Goal: Check status

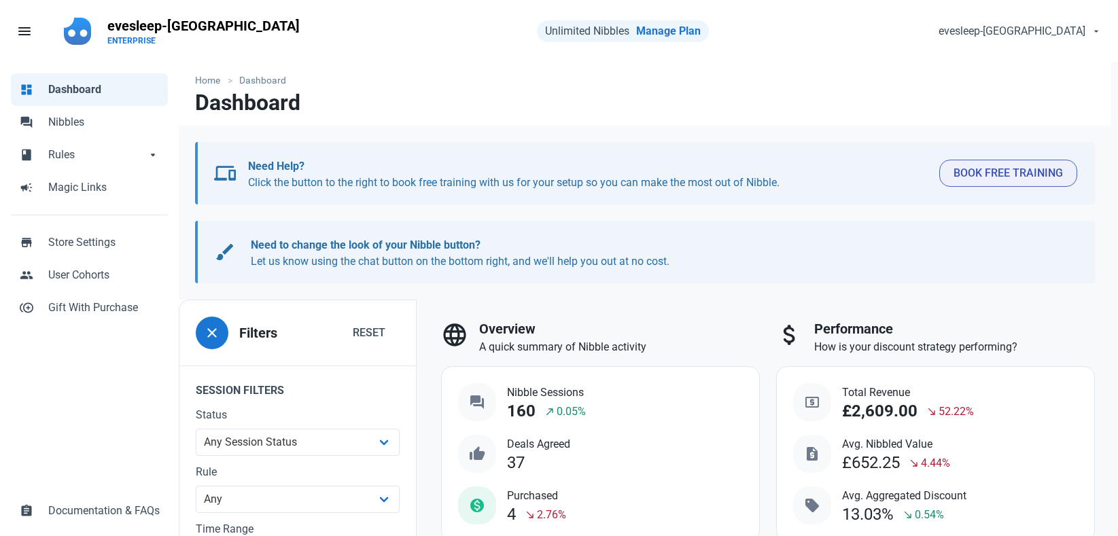
select select "7d"
click at [59, 156] on span "Rules" at bounding box center [97, 155] width 98 height 16
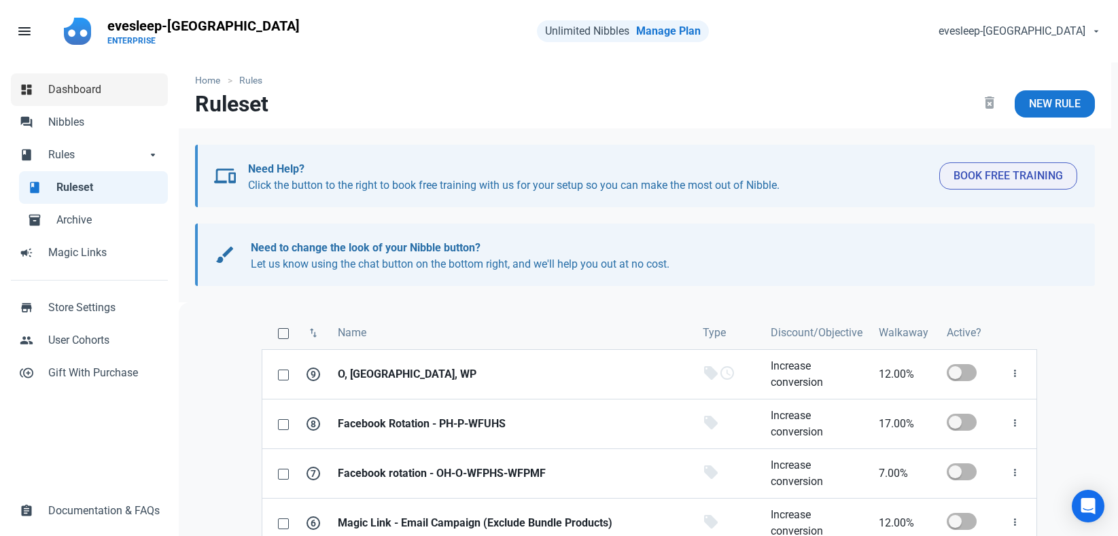
click at [74, 90] on span "Dashboard" at bounding box center [103, 90] width 111 height 16
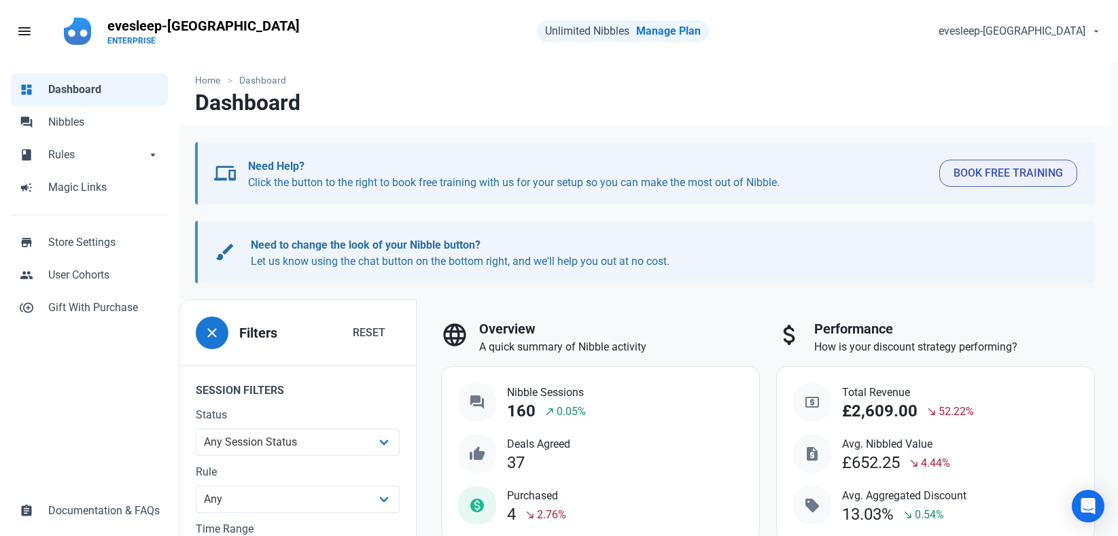
scroll to position [136, 0]
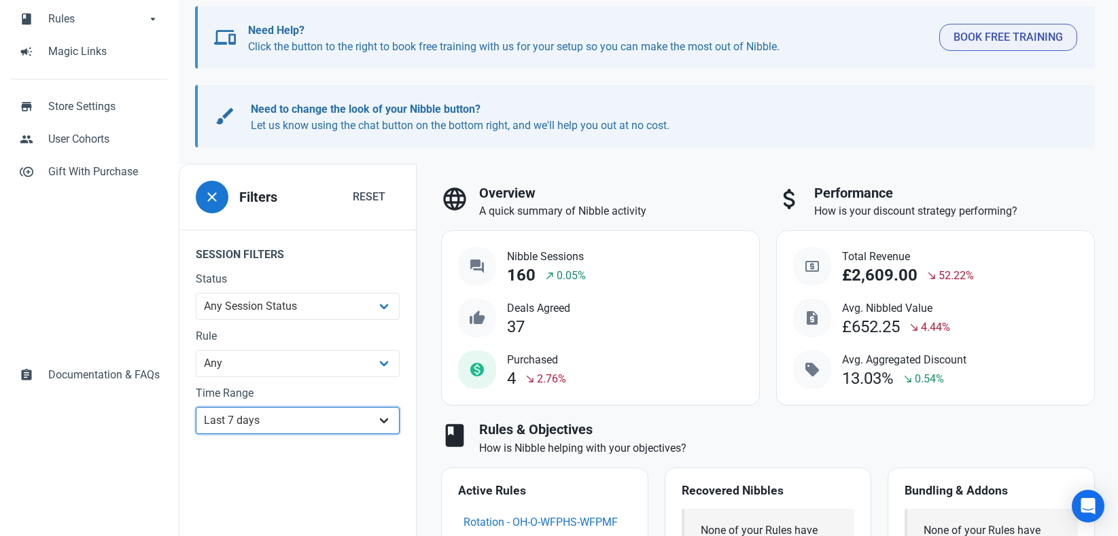
click at [286, 425] on select "All Time Last day Last 7 days Last 30 days Last 90 days Last 180 days Last 365 …" at bounding box center [298, 420] width 204 height 27
select select "90d"
click at [196, 434] on select "All Time Last day Last 7 days Last 30 days Last 90 days Last 180 days Last 365 …" at bounding box center [298, 420] width 204 height 27
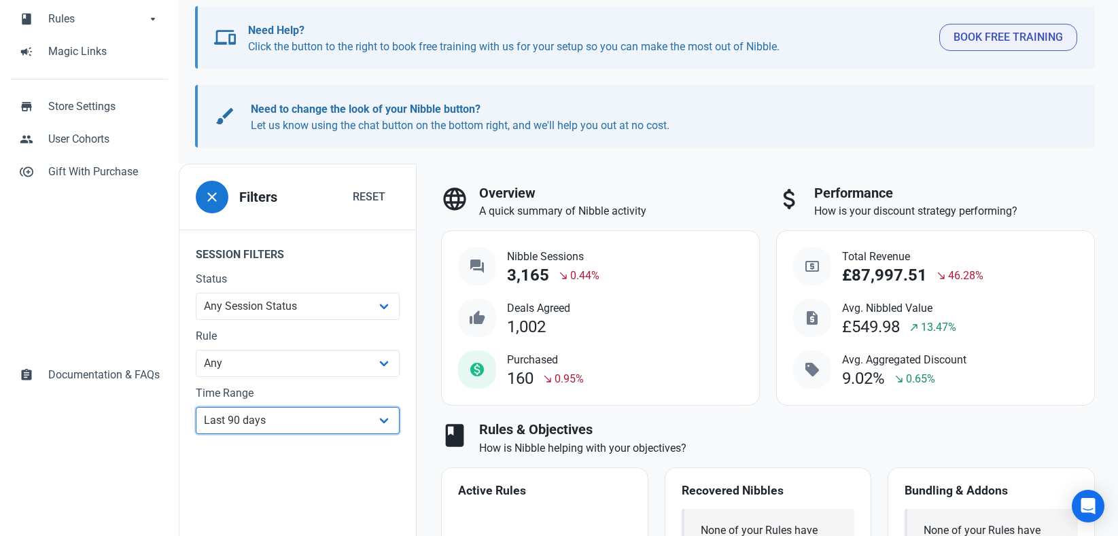
scroll to position [204, 0]
